Goal: Task Accomplishment & Management: Complete application form

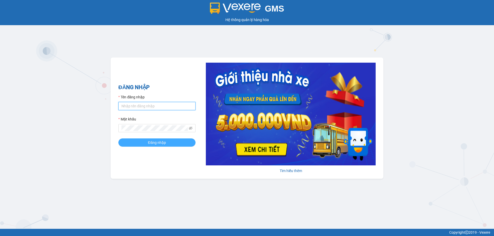
type input "vtychi.hhg"
click at [148, 142] on span "Đăng nhập" at bounding box center [157, 143] width 18 height 6
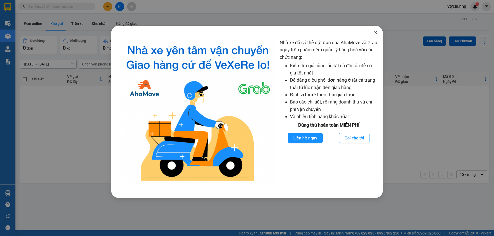
click at [376, 34] on icon "close" at bounding box center [375, 33] width 4 height 4
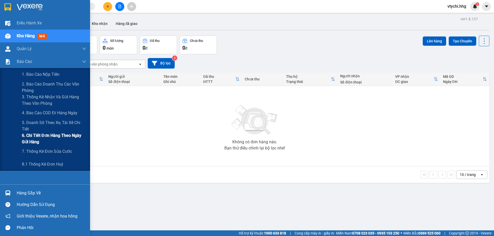
click at [51, 137] on span "6. Chi tiết đơn hàng theo ngày gửi hàng" at bounding box center [54, 138] width 64 height 13
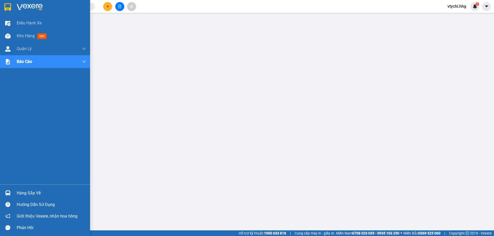
click at [8, 1] on div at bounding box center [45, 8] width 90 height 17
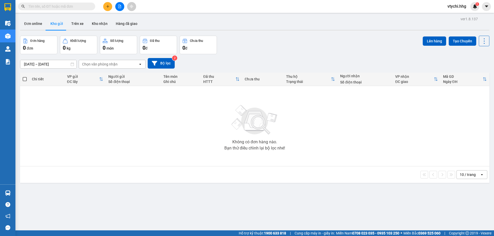
click at [108, 5] on icon "plus" at bounding box center [108, 7] width 4 height 4
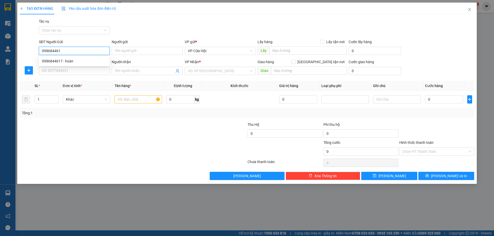
type input "0986844617"
click at [90, 61] on div "0986844617 - hoàn" at bounding box center [74, 61] width 65 height 6
type input "hoàn"
type input "0986844617"
click at [86, 69] on input "SĐT Người Nhận" at bounding box center [74, 71] width 71 height 8
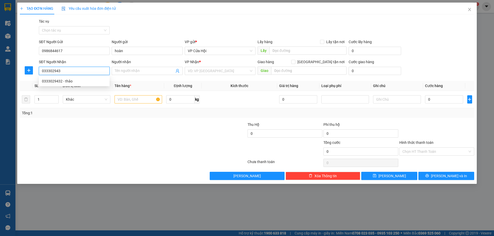
type input "0333029432"
click at [66, 80] on div "0333029432 - thảo" at bounding box center [74, 81] width 65 height 6
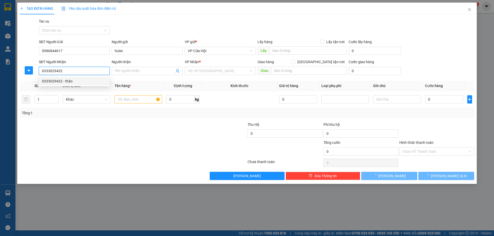
type input "thảo"
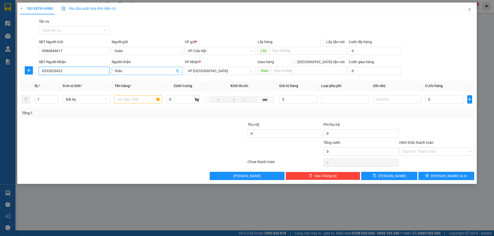
type input "0333029432"
click at [125, 70] on input "thảo" at bounding box center [144, 71] width 59 height 6
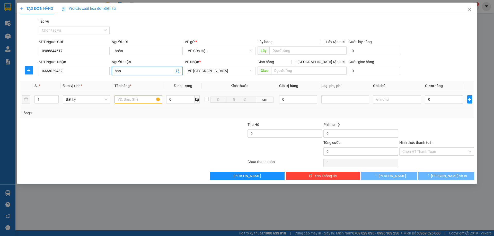
type input "hảo"
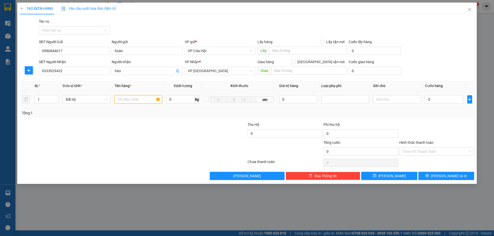
click at [149, 103] on body "Kết quả tìm kiếm ( 0 ) Bộ lọc No Data vtychi.hhg 1 Điều hành xe Kho hàng mới Qu…" at bounding box center [247, 118] width 494 height 236
click at [144, 100] on input "text" at bounding box center [138, 99] width 48 height 8
type input "xốp"
click at [430, 98] on input "0" at bounding box center [444, 99] width 38 height 8
type input "5"
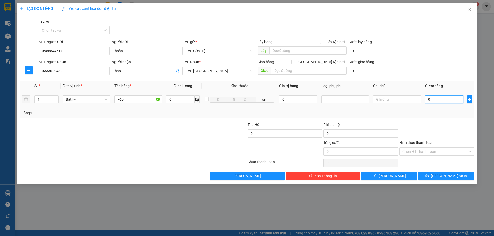
type input "5"
type input "50"
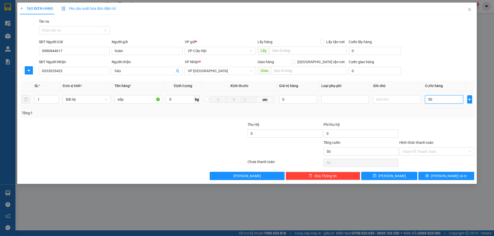
type input "500"
type input "5.000"
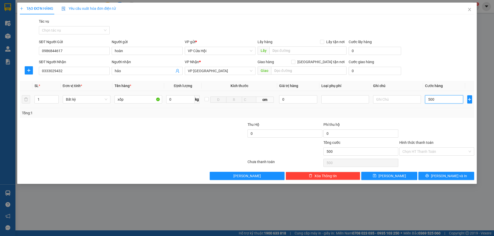
type input "5.000"
type input "50.000"
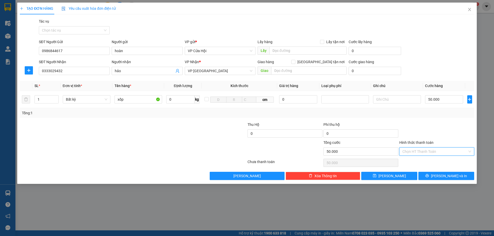
click at [442, 148] on input "Hình thức thanh toán" at bounding box center [434, 152] width 65 height 8
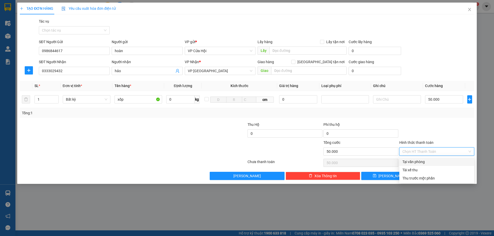
click at [440, 160] on div "Tại văn phòng" at bounding box center [436, 162] width 69 height 6
type input "0"
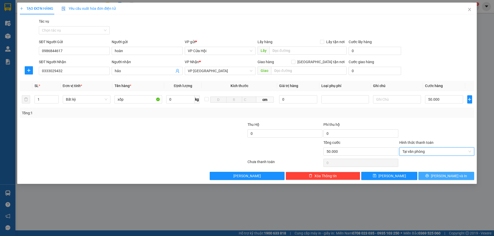
click at [434, 178] on button "Lưu và In" at bounding box center [446, 176] width 56 height 8
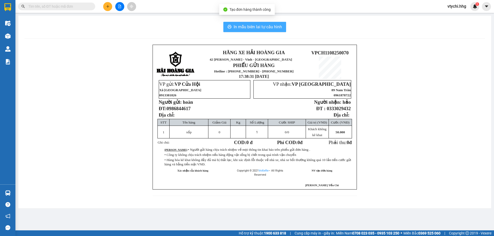
click at [258, 26] on span "In mẫu biên lai tự cấu hình" at bounding box center [257, 27] width 48 height 6
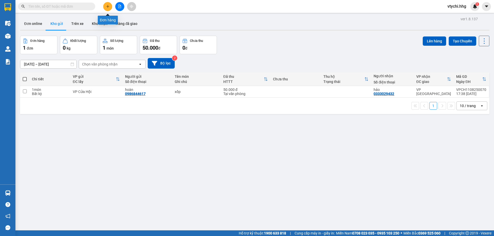
click at [107, 3] on button at bounding box center [107, 6] width 9 height 9
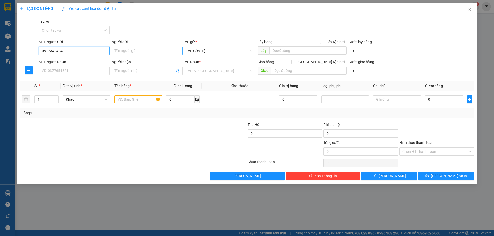
type input "0912342424"
click at [133, 48] on input "Người gửi" at bounding box center [147, 51] width 71 height 8
type input "chú dương"
click at [66, 69] on input "SĐT Người Nhận" at bounding box center [74, 71] width 71 height 8
type input "0985091317"
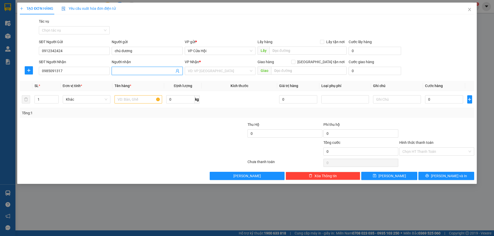
click at [126, 68] on input "Người nhận" at bounding box center [144, 71] width 59 height 6
type input "quang minh"
click at [240, 71] on input "search" at bounding box center [218, 71] width 61 height 8
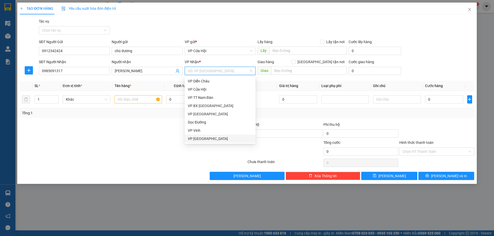
click at [211, 137] on div "VP Đà Nẵng" at bounding box center [220, 139] width 65 height 6
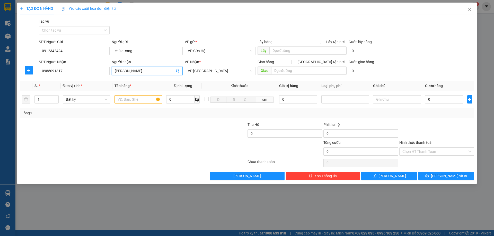
click at [149, 72] on input "quang minh" at bounding box center [144, 71] width 59 height 6
type input "0867941264"
click at [143, 99] on input "text" at bounding box center [138, 99] width 48 height 8
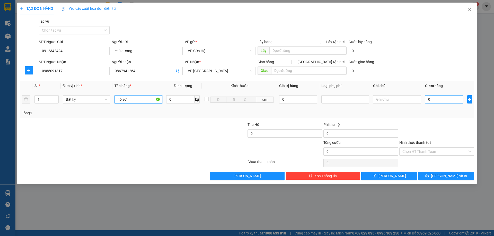
type input "hồ sơ"
click at [437, 98] on input "0" at bounding box center [444, 99] width 38 height 8
type input "5"
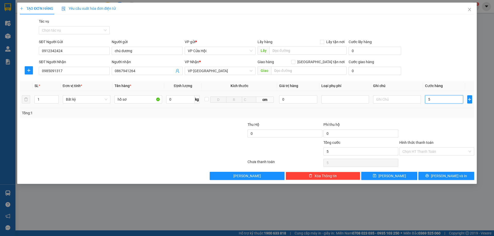
type input "50"
type input "500"
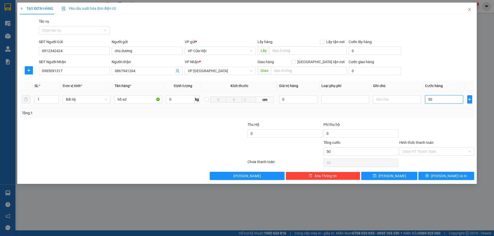
type input "500"
type input "5.000"
type input "50.000"
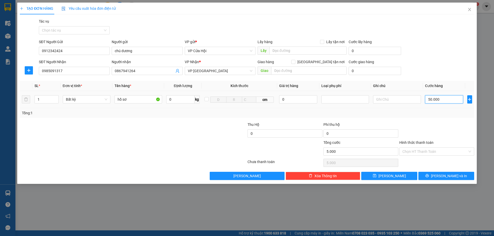
type input "50.000"
click at [442, 151] on input "Hình thức thanh toán" at bounding box center [434, 152] width 65 height 8
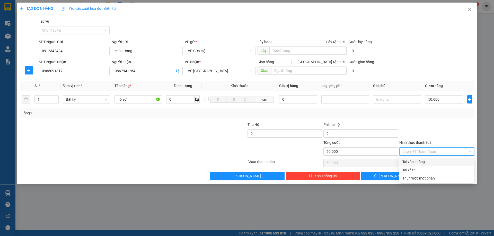
click at [435, 162] on div "Tại văn phòng" at bounding box center [436, 162] width 69 height 6
type input "0"
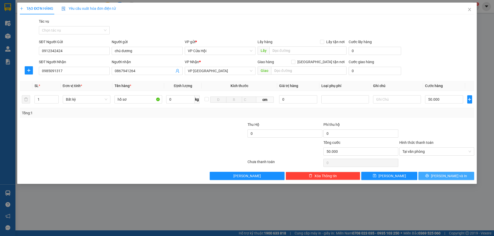
click at [450, 175] on span "Lưu và In" at bounding box center [449, 176] width 36 height 6
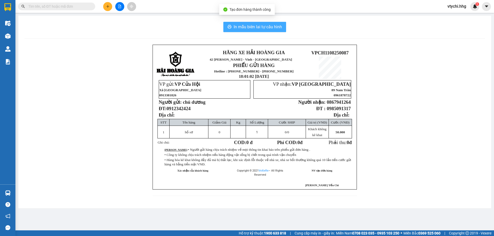
click at [275, 25] on span "In mẫu biên lai tự cấu hình" at bounding box center [257, 27] width 48 height 6
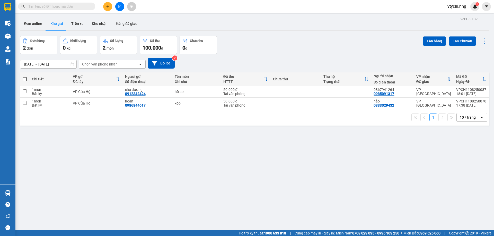
click at [307, 52] on div "Đơn hàng 2 đơn Khối lượng 0 kg Số lượng 2 món Đã thu 100.000 đ Chưa thu 0 đ Lên…" at bounding box center [254, 45] width 469 height 19
click at [457, 93] on button at bounding box center [458, 91] width 7 height 9
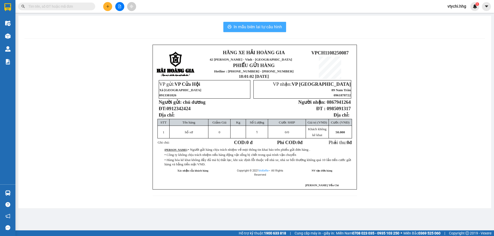
click at [265, 26] on span "In mẫu biên lai tự cấu hình" at bounding box center [257, 27] width 48 height 6
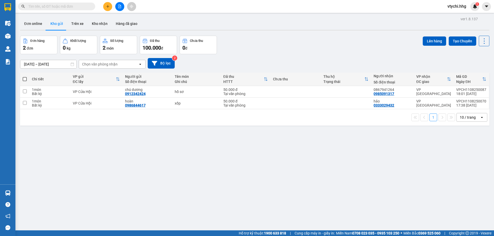
click at [288, 39] on div "Đơn hàng 2 đơn Khối lượng 0 kg Số lượng 2 món Đã thu 100.000 đ Chưa thu 0 đ Lên…" at bounding box center [254, 45] width 469 height 19
click at [110, 6] on button at bounding box center [107, 6] width 9 height 9
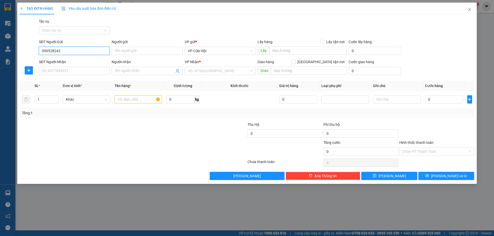
type input "0965282428"
click at [83, 61] on div "0965282428 - anh dũng" at bounding box center [74, 61] width 65 height 6
type input "anh dũng"
type input "0965282428"
click at [81, 71] on input "SĐT Người Nhận" at bounding box center [74, 71] width 71 height 8
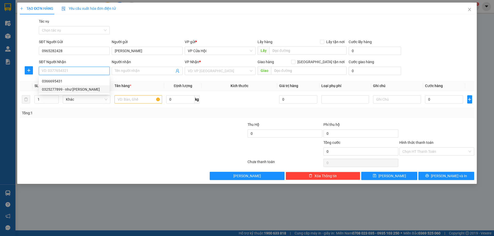
click at [79, 92] on div "0325277899 - như quỳnh" at bounding box center [74, 90] width 65 height 6
type input "0325277899"
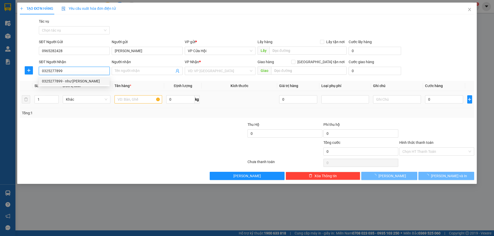
type input "như quỳnh"
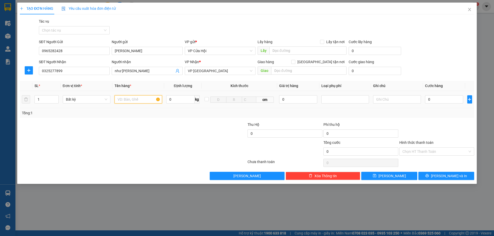
click at [122, 99] on input "text" at bounding box center [138, 99] width 48 height 8
type input "bọc đen"
click at [440, 100] on input "0" at bounding box center [444, 99] width 38 height 8
type input "5"
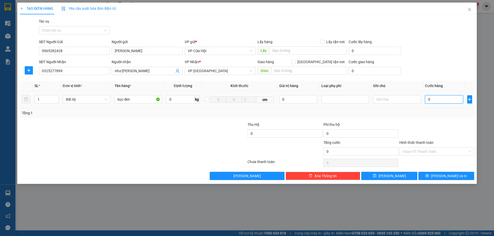
type input "5"
type input "50"
type input "500"
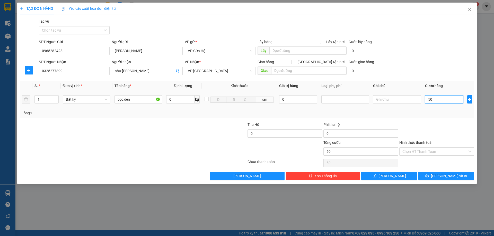
type input "500"
type input "5.000"
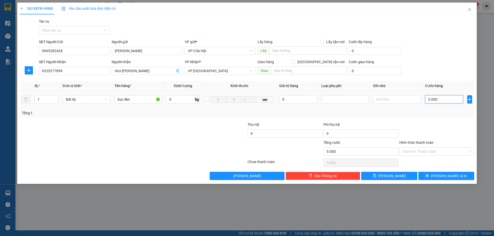
type input "50.000"
click at [437, 153] on input "Hình thức thanh toán" at bounding box center [434, 152] width 65 height 8
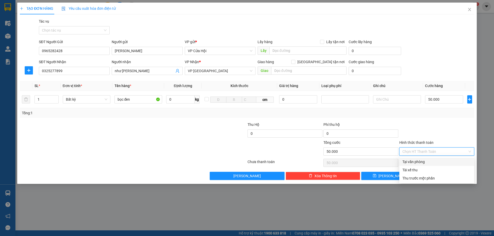
click at [437, 161] on div "Tại văn phòng" at bounding box center [436, 162] width 69 height 6
type input "0"
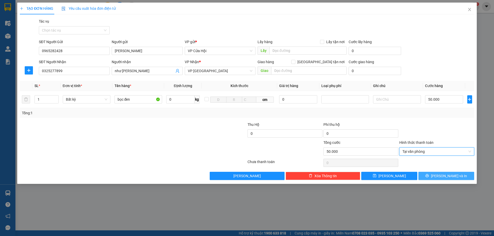
drag, startPoint x: 443, startPoint y: 175, endPoint x: 449, endPoint y: 175, distance: 6.2
click at [444, 175] on span "Lưu và In" at bounding box center [449, 176] width 36 height 6
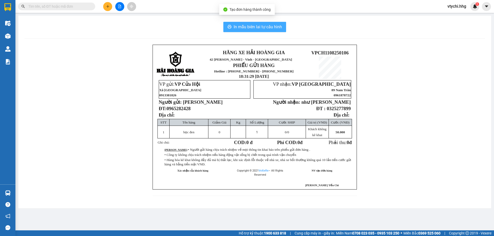
click at [233, 25] on span "In mẫu biên lai tự cấu hình" at bounding box center [257, 27] width 48 height 6
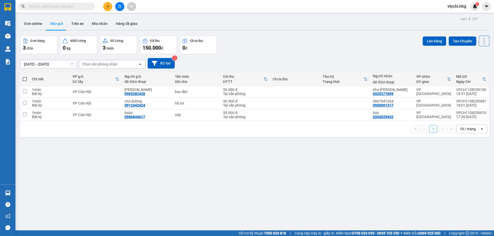
click at [263, 54] on div "09/08/2025 – 11/08/2025 Press the down arrow key to interact with the calendar …" at bounding box center [254, 63] width 469 height 18
click at [107, 6] on icon "plus" at bounding box center [108, 7] width 4 height 4
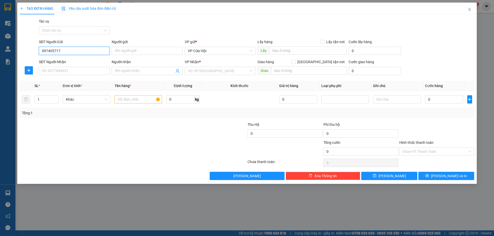
type input "0974057171"
click at [79, 60] on div "0974057171 - bích tĩnh" at bounding box center [74, 61] width 65 height 6
type input "bích tĩnh"
type input "0974057171"
click at [76, 71] on input "SĐT Người Nhận" at bounding box center [74, 71] width 71 height 8
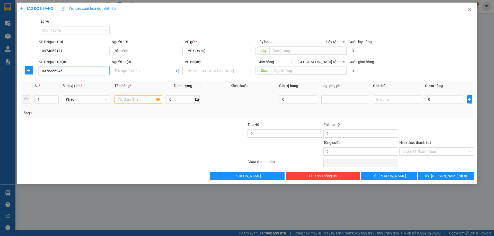
type input "0375356945"
click at [129, 100] on input "text" at bounding box center [138, 99] width 48 height 8
type input "bì đen"
click at [213, 73] on input "search" at bounding box center [218, 71] width 61 height 8
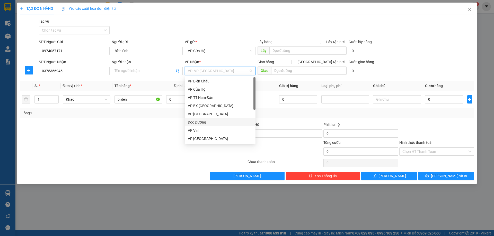
click at [212, 123] on div "Dọc Đường" at bounding box center [220, 123] width 65 height 6
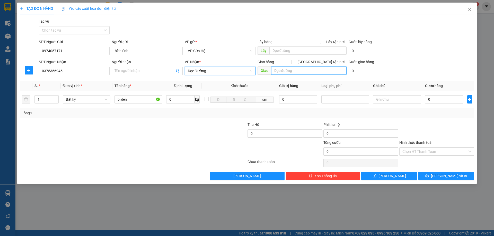
click at [288, 71] on input "text" at bounding box center [308, 71] width 75 height 8
type input "quảng nam"
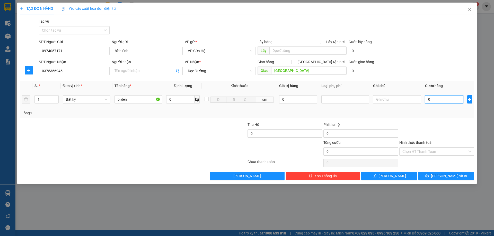
click at [449, 98] on input "0" at bounding box center [444, 99] width 38 height 8
type input "7"
type input "70"
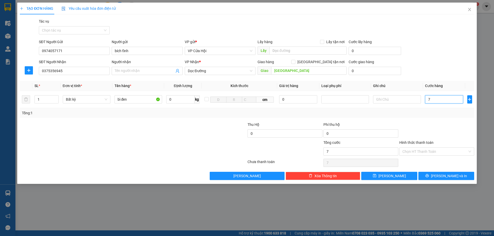
type input "70"
type input "700"
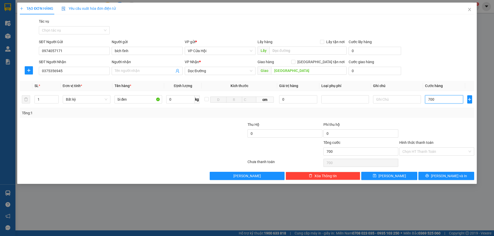
type input "7.000"
type input "70.000"
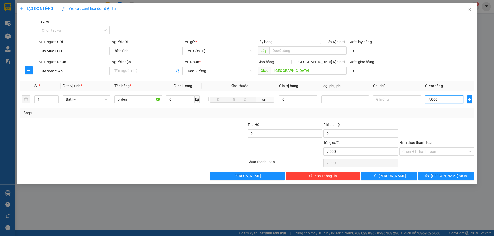
type input "70.000"
click at [445, 99] on input "70.000" at bounding box center [444, 99] width 38 height 8
type input "6"
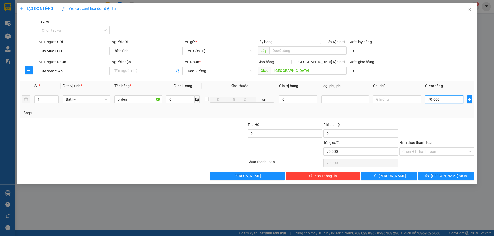
type input "6"
type input "60"
type input "600"
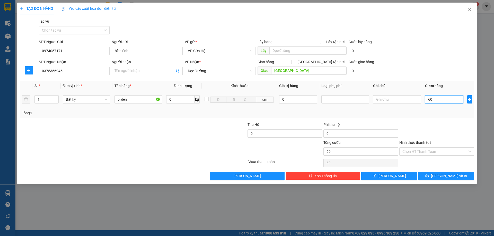
type input "600"
type input "6.000"
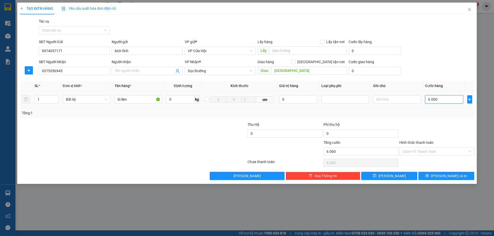
type input "60.000"
click at [451, 175] on span "Lưu và In" at bounding box center [449, 176] width 36 height 6
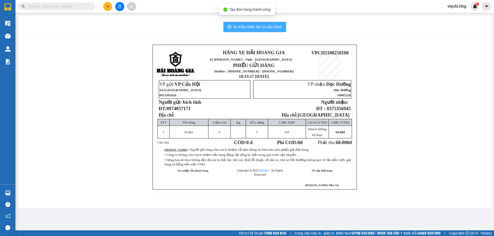
click at [263, 28] on span "In mẫu biên lai tự cấu hình" at bounding box center [257, 27] width 48 height 6
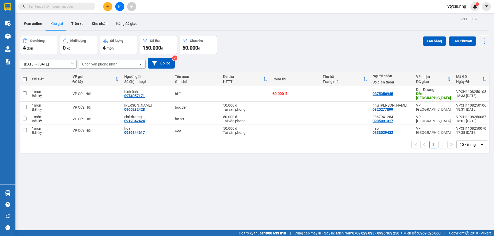
click at [176, 23] on div "Đơn online Kho gửi Trên xe Kho nhận Hàng đã giao" at bounding box center [254, 24] width 469 height 14
click at [109, 8] on button at bounding box center [107, 6] width 9 height 9
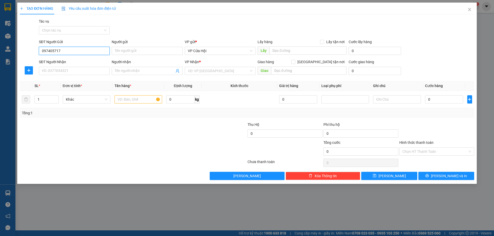
type input "0974057171"
click at [68, 63] on div "0974057171 - bích tĩnh" at bounding box center [74, 61] width 65 height 6
type input "bích tĩnh"
type input "0974057171"
click at [70, 70] on input "SĐT Người Nhận" at bounding box center [74, 71] width 71 height 8
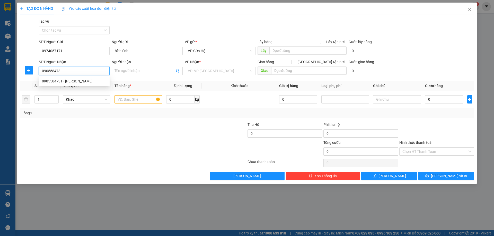
type input "0905584731"
click at [78, 82] on div "0905584731 - thảo lê" at bounding box center [74, 81] width 65 height 6
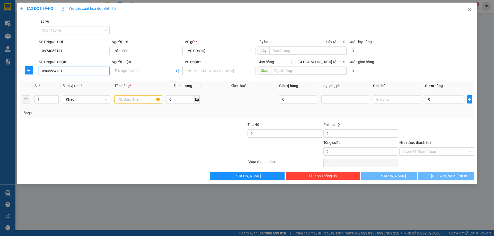
type input "thảo lê"
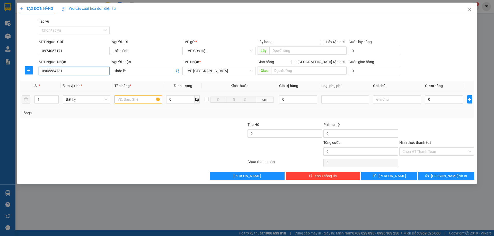
type input "0905584731"
drag, startPoint x: 129, startPoint y: 103, endPoint x: 134, endPoint y: 102, distance: 5.0
click at [134, 102] on input "text" at bounding box center [138, 99] width 48 height 8
type input "bì đen"
type input "5"
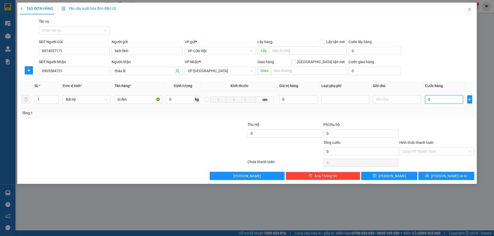
type input "5"
type input "50"
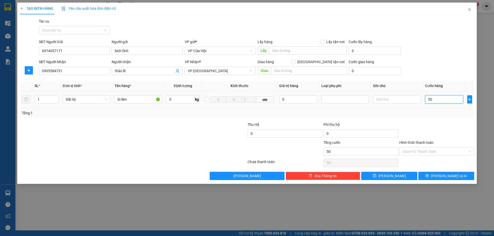
type input "500"
type input "5.000"
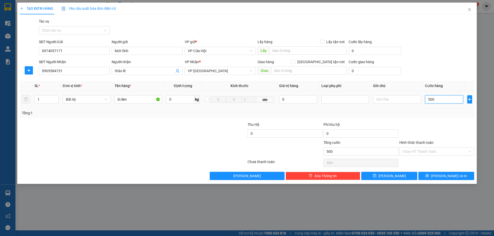
type input "5.000"
type input "50.000"
type input "500.000"
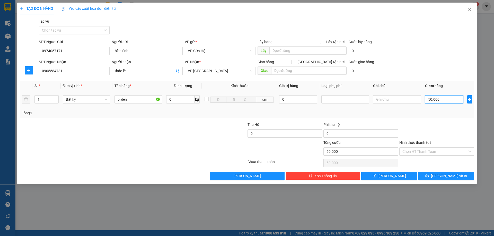
type input "500.000"
type input "50.000"
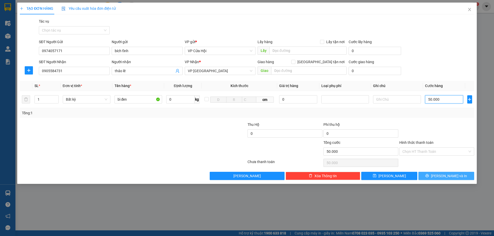
type input "50.000"
click at [446, 177] on span "Lưu và In" at bounding box center [449, 176] width 36 height 6
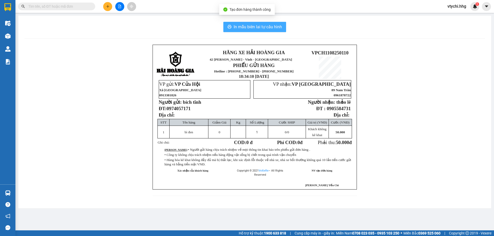
click at [257, 29] on span "In mẫu biên lai tự cấu hình" at bounding box center [257, 27] width 48 height 6
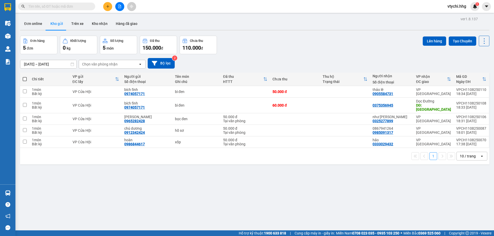
click at [327, 56] on div "09/08/2025 – 11/08/2025 Press the down arrow key to interact with the calendar …" at bounding box center [254, 63] width 469 height 18
click at [108, 7] on icon "plus" at bounding box center [108, 7] width 4 height 4
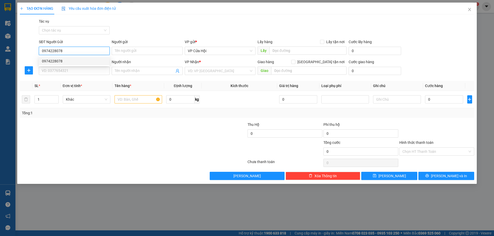
click at [75, 61] on div "0974228078" at bounding box center [74, 61] width 65 height 6
type input "0974228078"
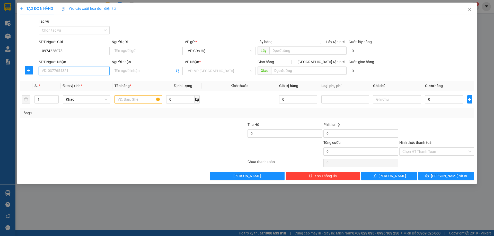
click at [77, 73] on input "SĐT Người Nhận" at bounding box center [74, 71] width 71 height 8
click at [83, 84] on div "0383439569 - a chinh" at bounding box center [74, 81] width 71 height 8
type input "0383439569"
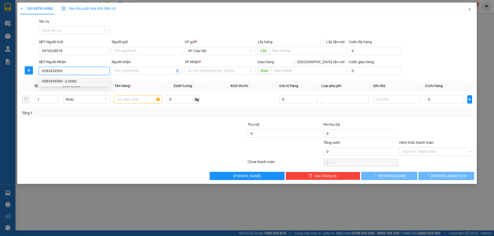
type input "a chinh"
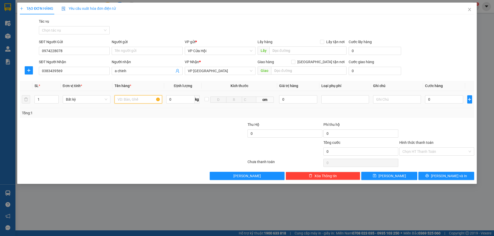
click at [131, 99] on input "text" at bounding box center [138, 99] width 48 height 8
type input "bì xanh"
click at [430, 99] on input "0" at bounding box center [444, 99] width 38 height 8
type input "7"
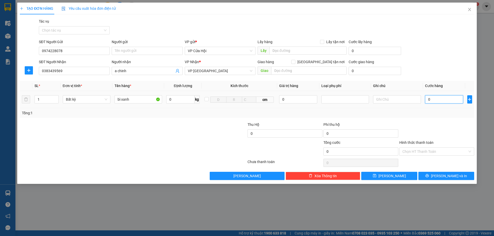
type input "7"
type input "70"
type input "700"
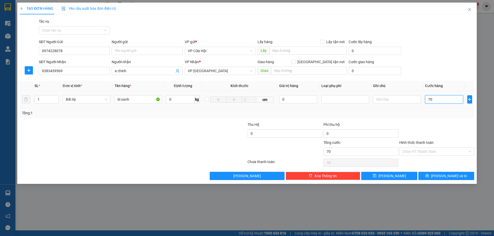
type input "700"
type input "7.000"
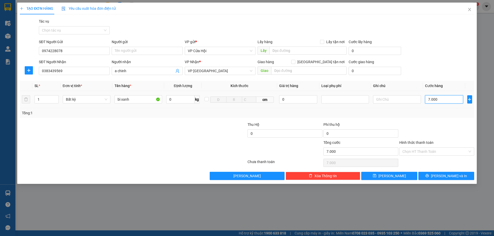
type input "70.000"
click at [448, 152] on input "Hình thức thanh toán" at bounding box center [434, 152] width 65 height 8
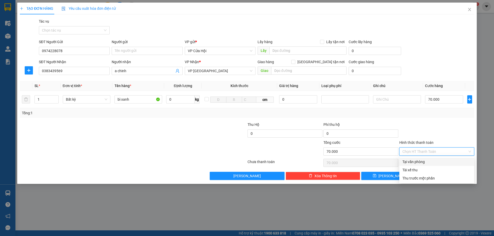
click at [447, 163] on div "Tại văn phòng" at bounding box center [436, 162] width 69 height 6
type input "0"
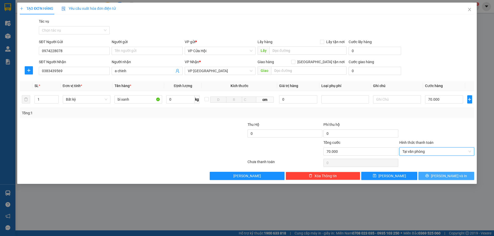
click at [432, 176] on button "Lưu và In" at bounding box center [446, 176] width 56 height 8
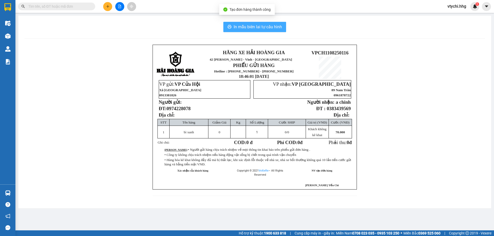
click at [279, 26] on span "In mẫu biên lai tự cấu hình" at bounding box center [257, 27] width 48 height 6
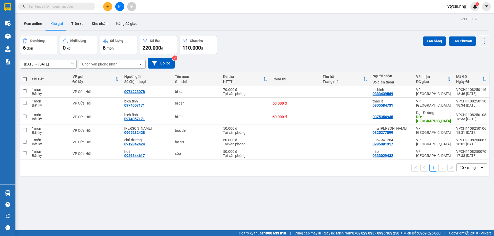
click at [284, 53] on div "Đơn hàng 6 đơn Khối lượng 0 kg Số lượng 6 món Đã thu 220.000 đ Chưa thu 110.000…" at bounding box center [254, 45] width 469 height 19
click at [109, 7] on icon "plus" at bounding box center [108, 7] width 4 height 4
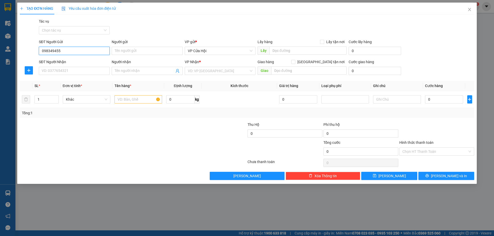
type input "0983494552"
click at [85, 60] on div "0983494552 - c thắm" at bounding box center [74, 61] width 65 height 6
type input "c thắm"
type input "0983494552"
click at [90, 74] on input "SĐT Người Nhận" at bounding box center [74, 71] width 71 height 8
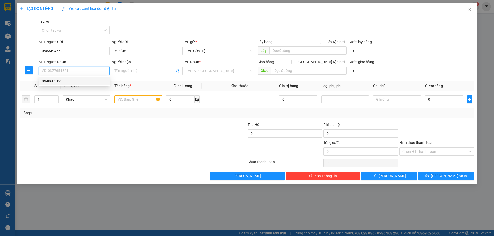
click at [87, 85] on div "0948603123" at bounding box center [74, 81] width 71 height 8
type input "0948603123"
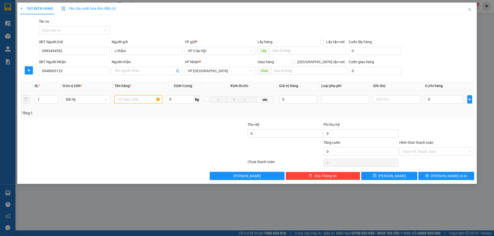
click at [117, 99] on input "text" at bounding box center [138, 99] width 48 height 8
type input "bì đen"
type input "9"
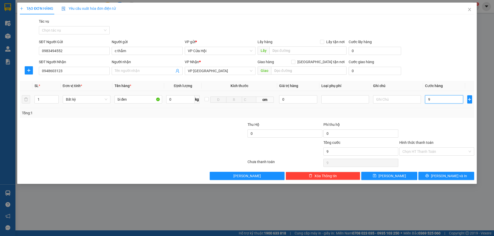
type input "90"
type input "900"
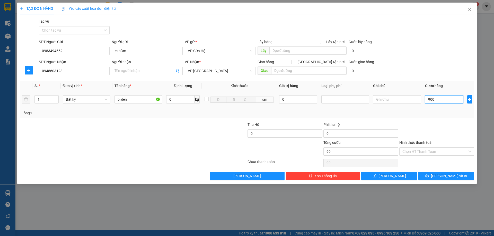
type input "900"
type input "9.000"
type input "90.000"
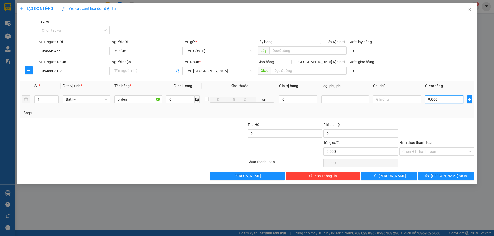
type input "90.000"
click at [423, 152] on input "Hình thức thanh toán" at bounding box center [434, 152] width 65 height 8
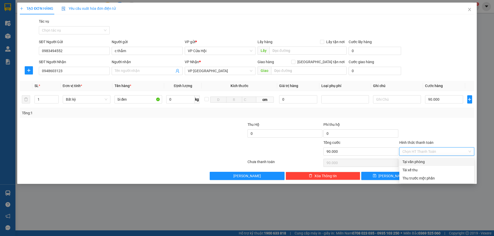
click at [422, 161] on div "Tại văn phòng" at bounding box center [436, 162] width 69 height 6
type input "0"
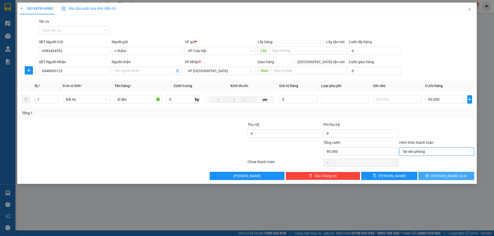
click at [431, 174] on button "Lưu và In" at bounding box center [446, 176] width 56 height 8
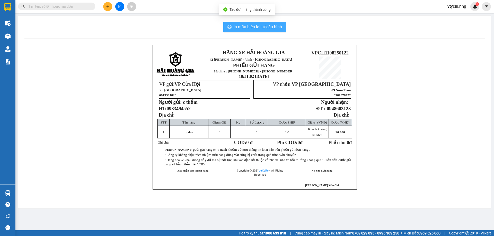
click at [245, 29] on span "In mẫu biên lai tự cấu hình" at bounding box center [257, 27] width 48 height 6
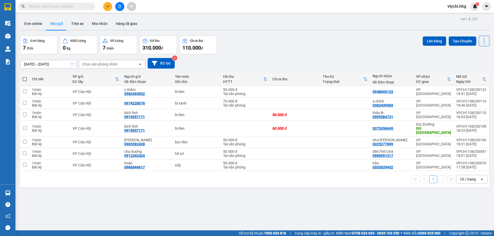
click at [301, 52] on div "Đơn hàng 7 đơn Khối lượng 0 kg Số lượng 7 món Đã thu 310.000 đ Chưa thu 110.000…" at bounding box center [254, 45] width 469 height 19
click at [107, 9] on button at bounding box center [107, 6] width 9 height 9
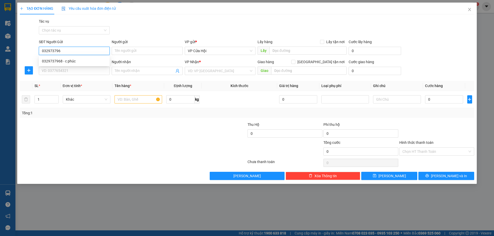
type input "0329737968"
click at [74, 60] on div "0329737968 - c phúc" at bounding box center [74, 61] width 65 height 6
type input "c phúc"
type input "0329737968"
click at [75, 69] on input "SĐT Người Nhận" at bounding box center [74, 71] width 71 height 8
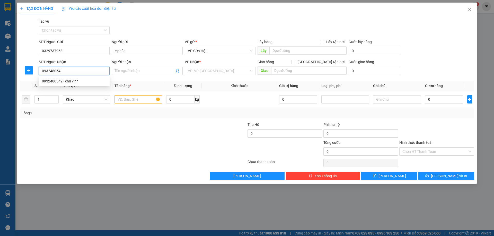
type input "0932480542"
click at [67, 82] on div "0932480542 - chú vinh" at bounding box center [74, 81] width 65 height 6
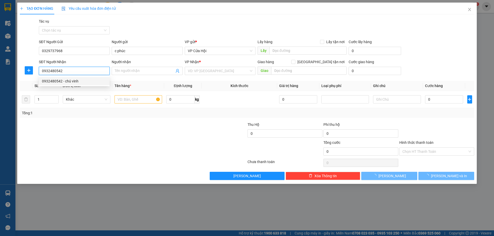
type input "chú vinh"
type input "bố trạch quảng bình"
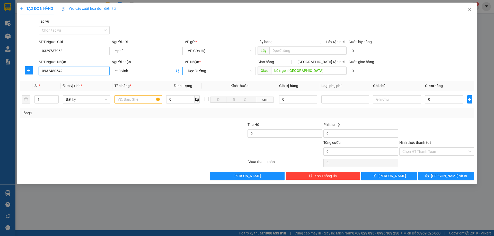
type input "0932480542"
click at [140, 71] on input "chú vinh" at bounding box center [144, 71] width 59 height 6
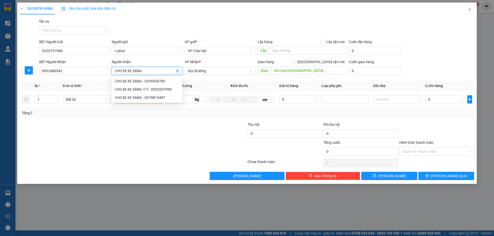
type input "CHO ĐI XE SÁNG"
click at [142, 135] on div at bounding box center [95, 131] width 152 height 18
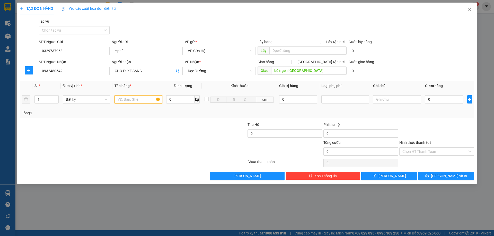
click at [126, 99] on input "text" at bounding box center [138, 99] width 48 height 8
type input "CT"
click at [436, 101] on input "0" at bounding box center [444, 99] width 38 height 8
type input "7"
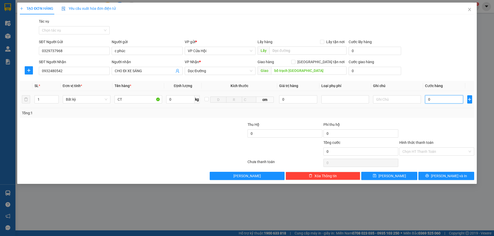
type input "7"
type input "70"
type input "700"
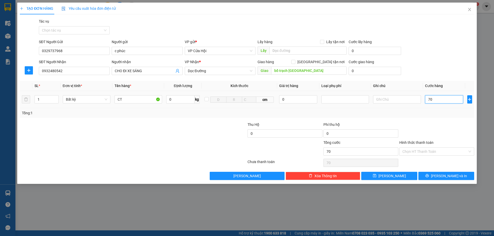
type input "700"
type input "7.000"
click at [447, 153] on div "Chọn HT Thanh Toán" at bounding box center [436, 152] width 75 height 8
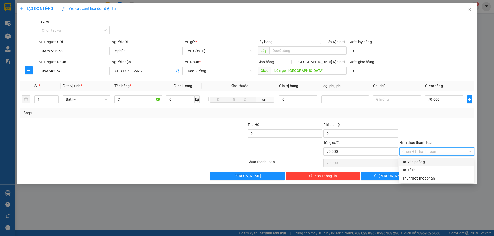
click at [447, 153] on input "Hình thức thanh toán" at bounding box center [434, 152] width 65 height 8
click at [443, 161] on div "Tại văn phòng" at bounding box center [436, 162] width 69 height 6
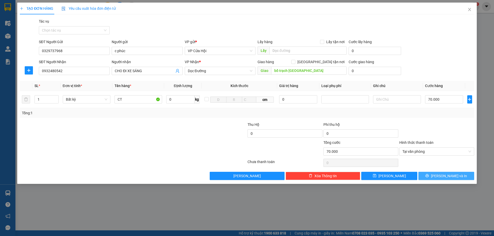
click at [446, 173] on span "Lưu và In" at bounding box center [449, 176] width 36 height 6
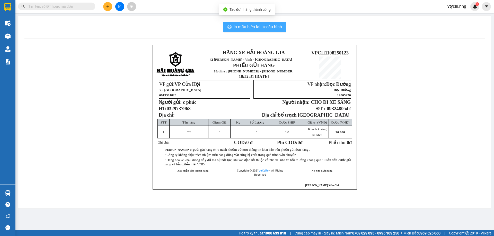
click at [277, 23] on button "In mẫu biên lai tự cấu hình" at bounding box center [254, 27] width 63 height 10
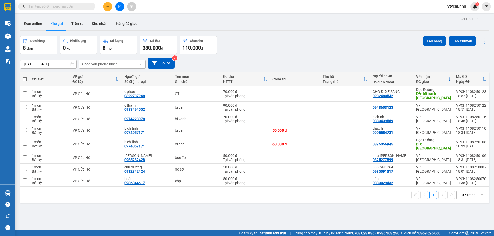
click at [293, 51] on div "Đơn hàng 8 đơn Khối lượng 0 kg Số lượng 8 món Đã thu 380.000 đ Chưa thu 110.000…" at bounding box center [254, 45] width 469 height 19
click at [122, 5] on button at bounding box center [119, 6] width 9 height 9
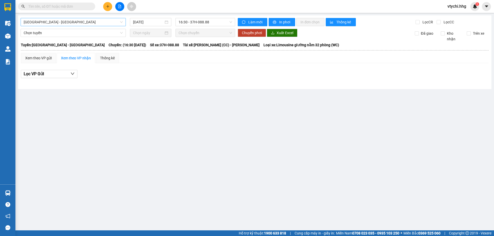
click at [82, 22] on span "Quảng Ngãi - Con Cuông" at bounding box center [73, 22] width 99 height 8
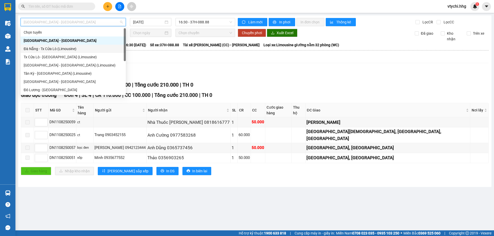
click at [82, 48] on div "Đà Nẵng - Tx Cửa Lò (Limousine)" at bounding box center [73, 49] width 99 height 6
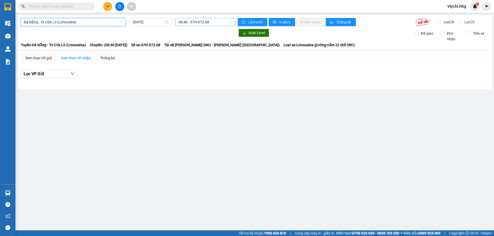
click at [215, 23] on span "08:40 - 37H-072.68" at bounding box center [204, 22] width 53 height 8
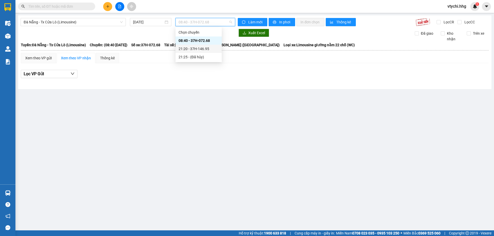
click at [204, 50] on div "21:20 - 37H-146.95" at bounding box center [198, 49] width 40 height 6
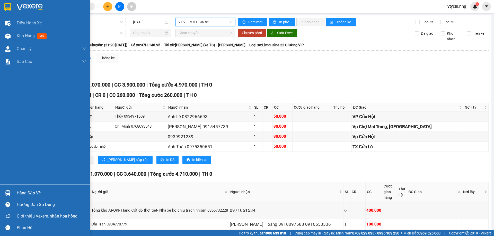
click at [15, 8] on div at bounding box center [45, 8] width 90 height 17
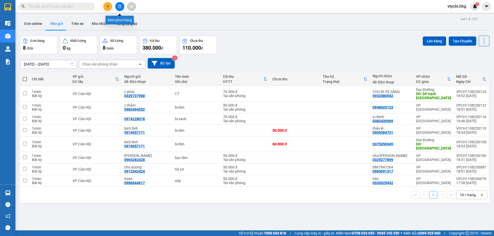
click at [120, 6] on icon "file-add" at bounding box center [120, 7] width 4 height 4
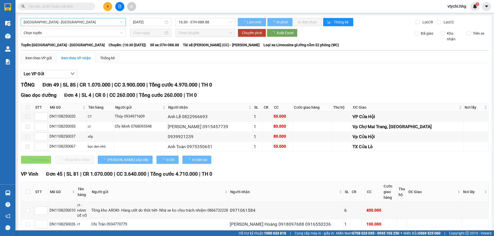
click at [86, 24] on span "Quảng Ngãi - Con Cuông" at bounding box center [73, 22] width 99 height 8
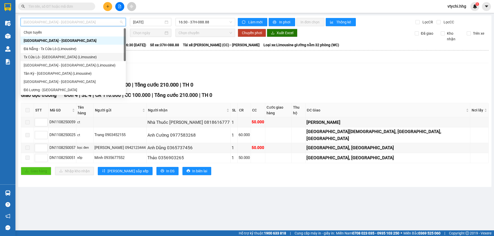
click at [82, 57] on div "Tx Cửa Lò - Đà Nẵng (Limousine)" at bounding box center [73, 57] width 99 height 6
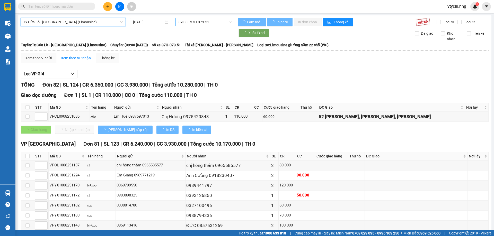
click at [223, 21] on span "09:00 - 37H-073.51" at bounding box center [204, 22] width 53 height 8
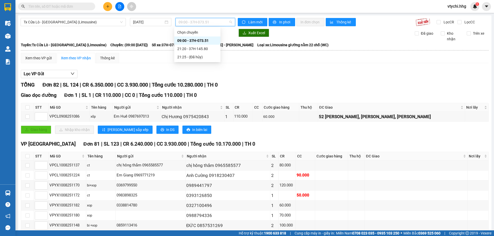
click at [158, 71] on div "Lọc VP Gửi" at bounding box center [254, 74] width 467 height 8
click at [216, 21] on span "09:00 - 37H-073.51" at bounding box center [204, 22] width 53 height 8
click at [201, 49] on div "21:20 - 37H-145.80" at bounding box center [197, 49] width 40 height 6
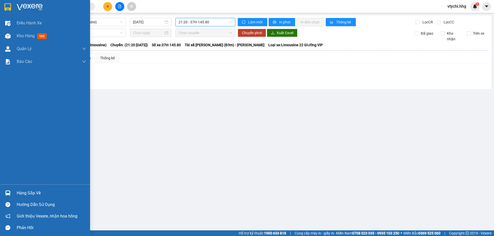
click at [10, 6] on img at bounding box center [7, 7] width 7 height 8
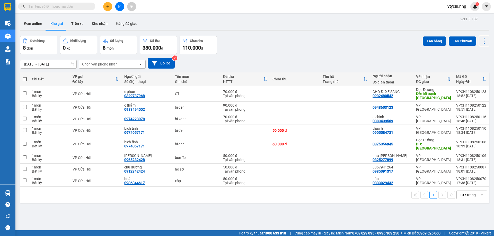
click at [281, 46] on div "Đơn hàng 8 đơn Khối lượng 0 kg Số lượng 8 món Đã thu 380.000 đ Chưa thu 110.000…" at bounding box center [254, 45] width 469 height 19
click at [110, 7] on button at bounding box center [107, 6] width 9 height 9
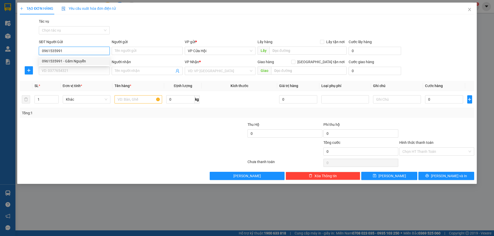
click at [55, 60] on div "0961535991 - Gấm Nguyễn" at bounding box center [74, 61] width 65 height 6
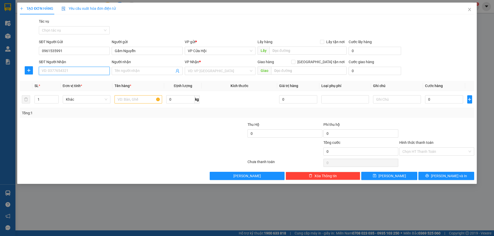
click at [58, 68] on input "SĐT Người Nhận" at bounding box center [74, 71] width 71 height 8
click at [61, 79] on div "0346088112 - Phúc vân" at bounding box center [74, 81] width 65 height 6
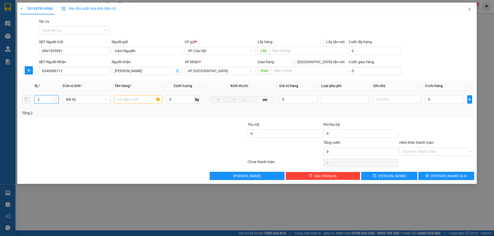
click at [56, 98] on icon "up" at bounding box center [56, 98] width 2 height 2
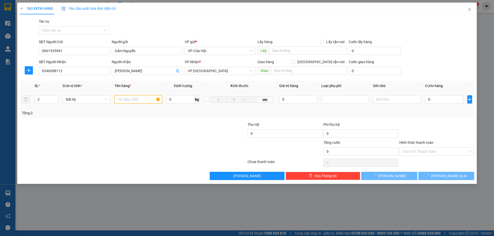
click at [129, 100] on input "text" at bounding box center [138, 99] width 48 height 8
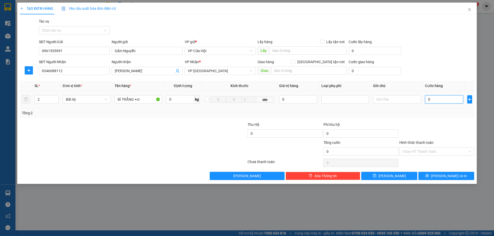
click at [434, 98] on input "0" at bounding box center [444, 99] width 38 height 8
click at [447, 178] on span "Lưu và In" at bounding box center [449, 176] width 36 height 6
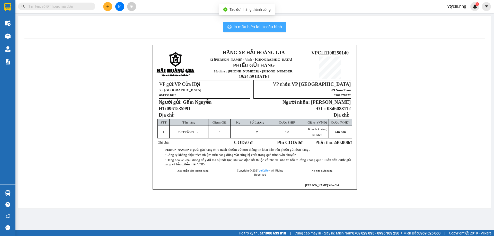
click at [264, 27] on span "In mẫu biên lai tự cấu hình" at bounding box center [257, 27] width 48 height 6
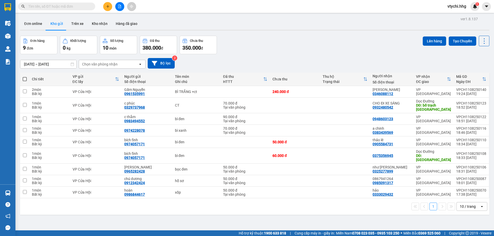
click at [308, 44] on div "Đơn hàng 9 đơn Khối lượng 0 kg Số lượng 10 món Đã thu 380.000 đ Chưa thu 350.00…" at bounding box center [254, 45] width 469 height 19
click at [108, 4] on button at bounding box center [107, 6] width 9 height 9
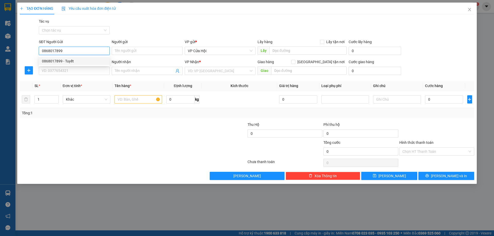
click at [73, 62] on div "0868017899 - Tuyết" at bounding box center [74, 61] width 65 height 6
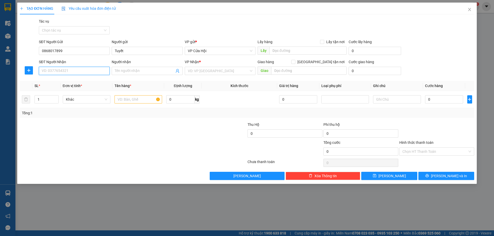
click at [74, 71] on input "SĐT Người Nhận" at bounding box center [74, 71] width 71 height 8
click at [86, 82] on div "0838028678 - Lành" at bounding box center [74, 81] width 65 height 6
click at [133, 101] on input "text" at bounding box center [138, 99] width 48 height 8
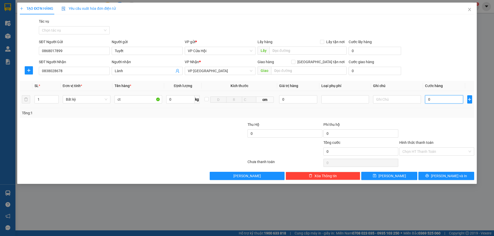
click at [438, 96] on input "0" at bounding box center [444, 99] width 38 height 8
click at [444, 147] on div "Hình thức thanh toán Chọn HT Thanh Toán" at bounding box center [436, 149] width 75 height 18
click at [444, 148] on input "Hình thức thanh toán" at bounding box center [434, 152] width 65 height 8
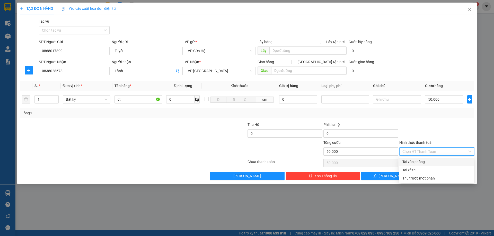
click at [448, 150] on input "Hình thức thanh toán" at bounding box center [434, 152] width 65 height 8
drag, startPoint x: 428, startPoint y: 162, endPoint x: 433, endPoint y: 165, distance: 6.3
click at [430, 162] on div "Tại văn phòng" at bounding box center [436, 162] width 69 height 6
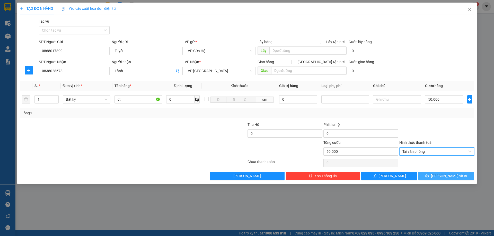
click at [454, 178] on span "Lưu và In" at bounding box center [449, 176] width 36 height 6
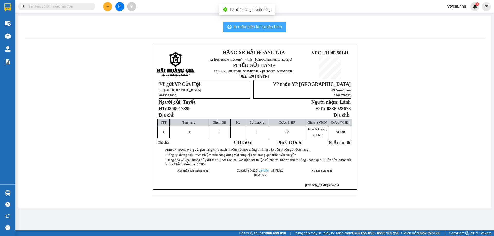
click at [267, 27] on span "In mẫu biên lai tự cấu hình" at bounding box center [257, 27] width 48 height 6
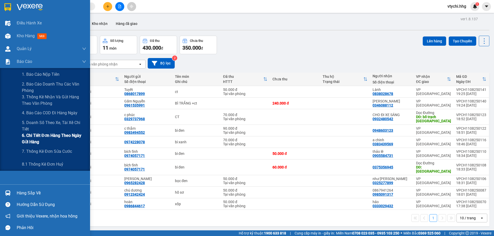
click at [59, 137] on span "6. Chi tiết đơn hàng theo ngày gửi hàng" at bounding box center [54, 138] width 64 height 13
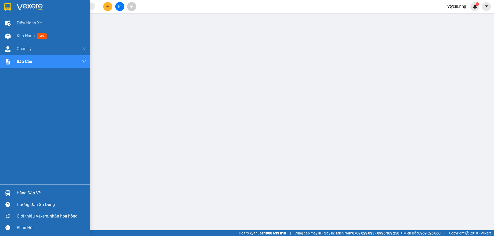
click at [28, 7] on img at bounding box center [30, 7] width 26 height 8
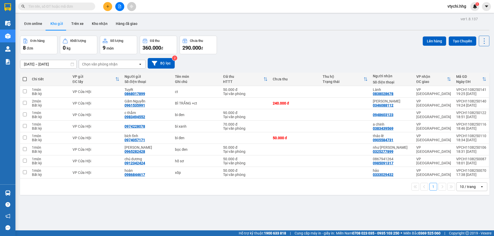
click at [467, 189] on div "10 / trang" at bounding box center [467, 186] width 16 height 5
click at [459, 173] on span "100 / trang" at bounding box center [465, 175] width 19 height 5
click at [77, 24] on button "Trên xe" at bounding box center [77, 23] width 21 height 12
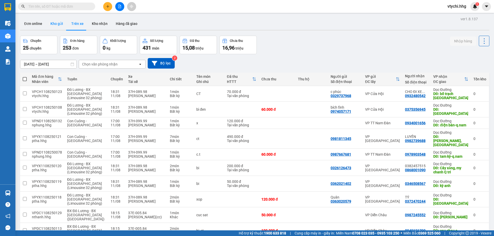
click at [56, 23] on button "Kho gửi" at bounding box center [56, 23] width 21 height 12
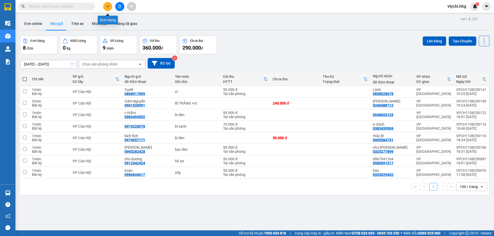
click at [106, 5] on icon "plus" at bounding box center [108, 7] width 4 height 4
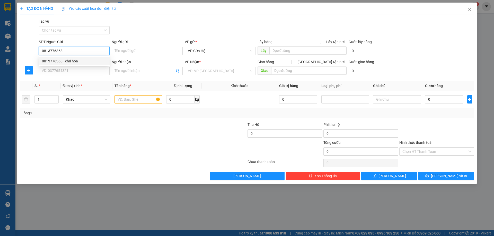
click at [85, 62] on div "0813776368 - chú hóa" at bounding box center [74, 61] width 65 height 6
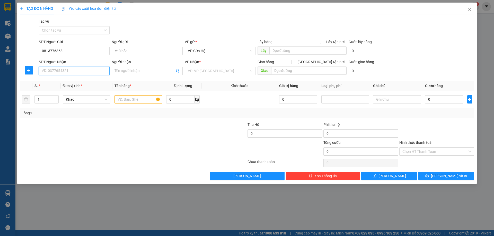
click at [91, 74] on input "SĐT Người Nhận" at bounding box center [74, 71] width 71 height 8
click at [74, 84] on div "0932373858 - anh tuấn" at bounding box center [74, 81] width 65 height 6
click at [133, 99] on input "text" at bounding box center [138, 99] width 48 height 8
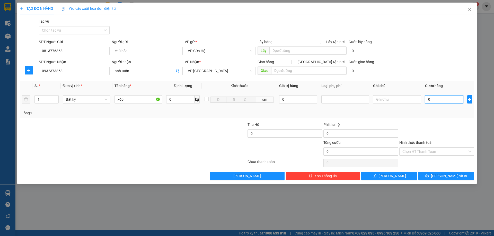
click at [442, 100] on input "0" at bounding box center [444, 99] width 38 height 8
click at [430, 153] on input "Hình thức thanh toán" at bounding box center [434, 152] width 65 height 8
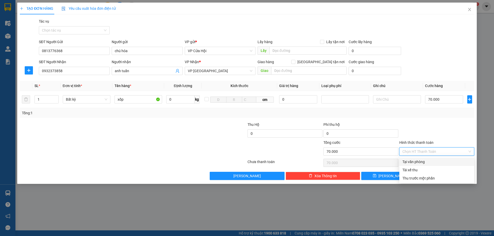
click at [425, 161] on div "Tại văn phòng" at bounding box center [436, 162] width 69 height 6
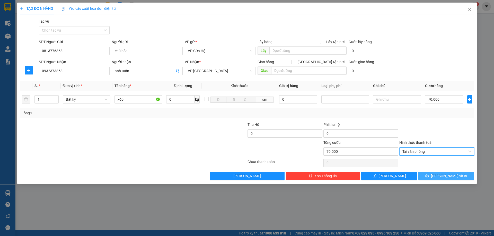
click at [434, 175] on button "Lưu và In" at bounding box center [446, 176] width 56 height 8
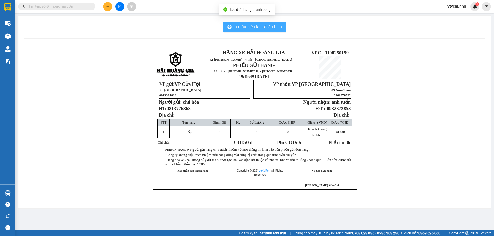
click at [270, 28] on span "In mẫu biên lai tự cấu hình" at bounding box center [257, 27] width 48 height 6
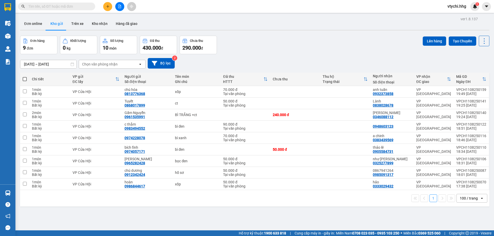
click at [302, 51] on div "Đơn hàng 9 đơn Khối lượng 0 kg Số lượng 10 món Đã thu 430.000 đ Chưa thu 290.00…" at bounding box center [254, 45] width 469 height 19
click at [459, 5] on span "vtychi.hhg" at bounding box center [456, 6] width 27 height 6
click at [458, 13] on li "Đăng xuất" at bounding box center [458, 16] width 33 height 8
